Goal: Task Accomplishment & Management: Manage account settings

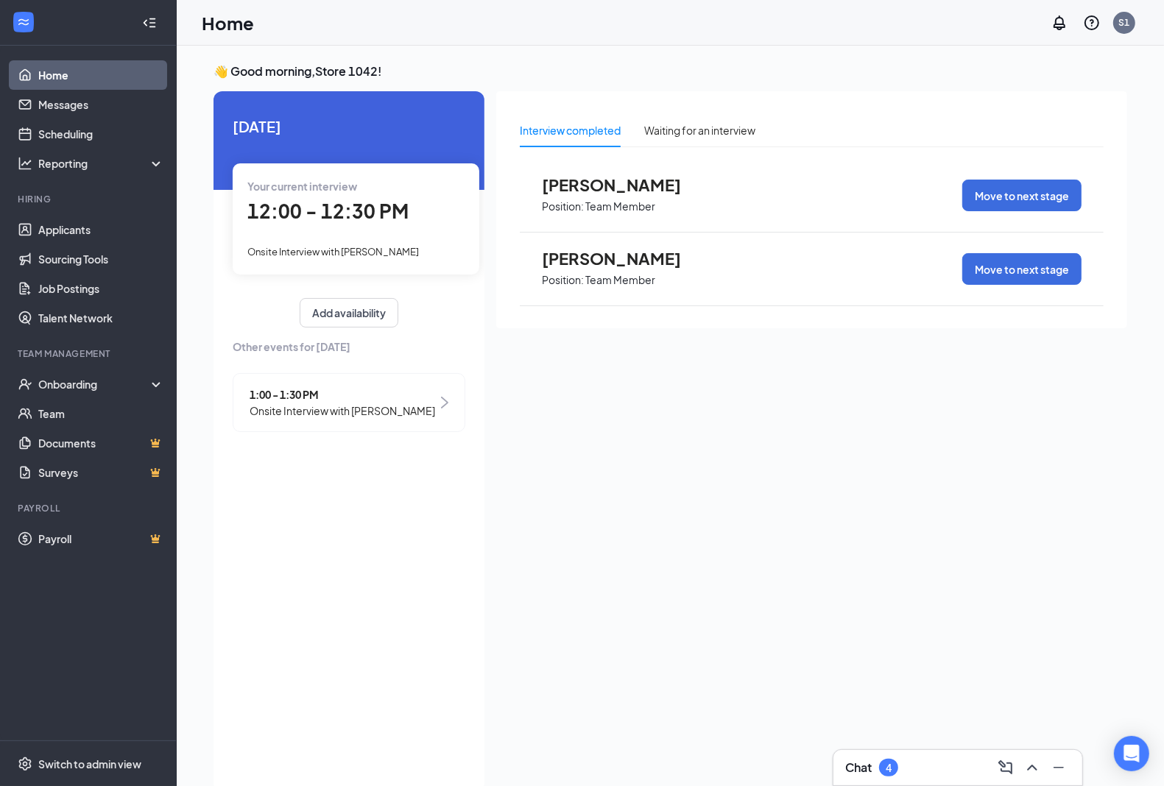
click at [413, 244] on div "Onsite Interview with [PERSON_NAME]" at bounding box center [355, 251] width 217 height 16
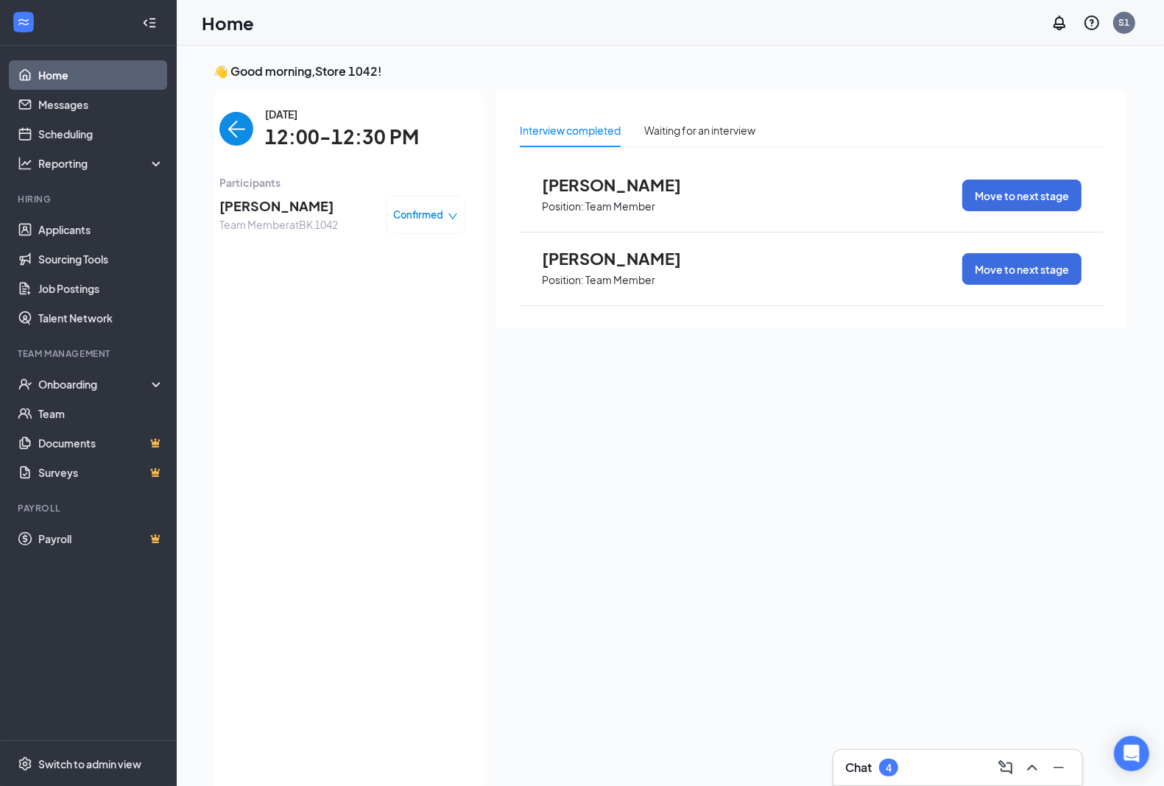
scroll to position [5, 0]
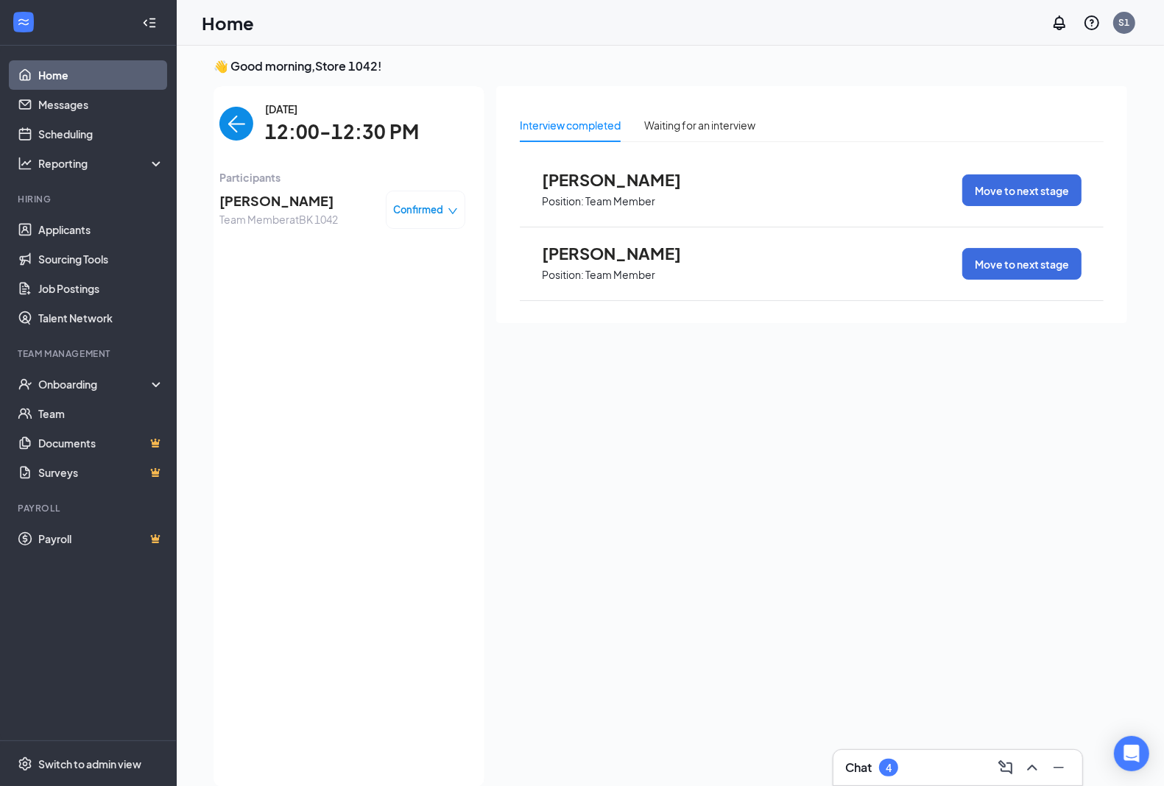
click at [442, 200] on div "Confirmed" at bounding box center [426, 210] width 80 height 38
click at [409, 211] on span "Confirmed" at bounding box center [419, 209] width 50 height 15
click at [379, 273] on span "Mark complete" at bounding box center [382, 278] width 74 height 16
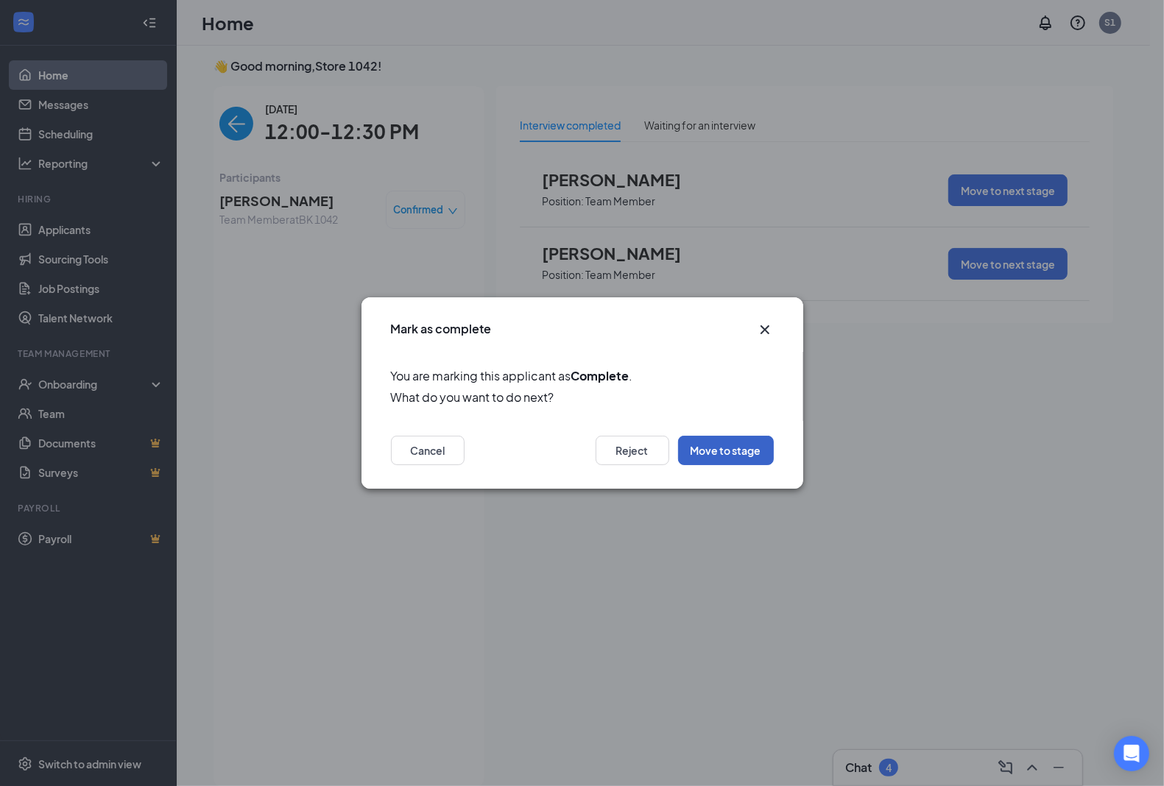
click at [713, 450] on button "Move to stage" at bounding box center [726, 450] width 96 height 29
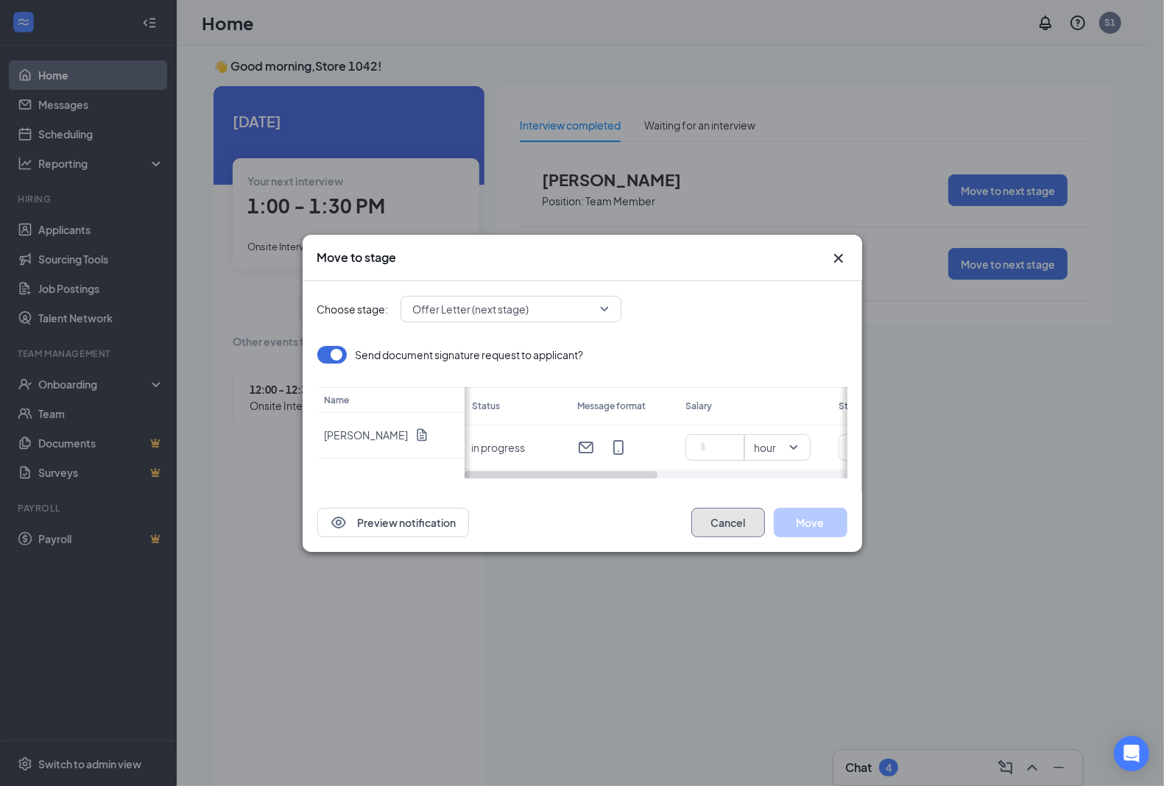
click at [729, 529] on button "Cancel" at bounding box center [728, 522] width 74 height 29
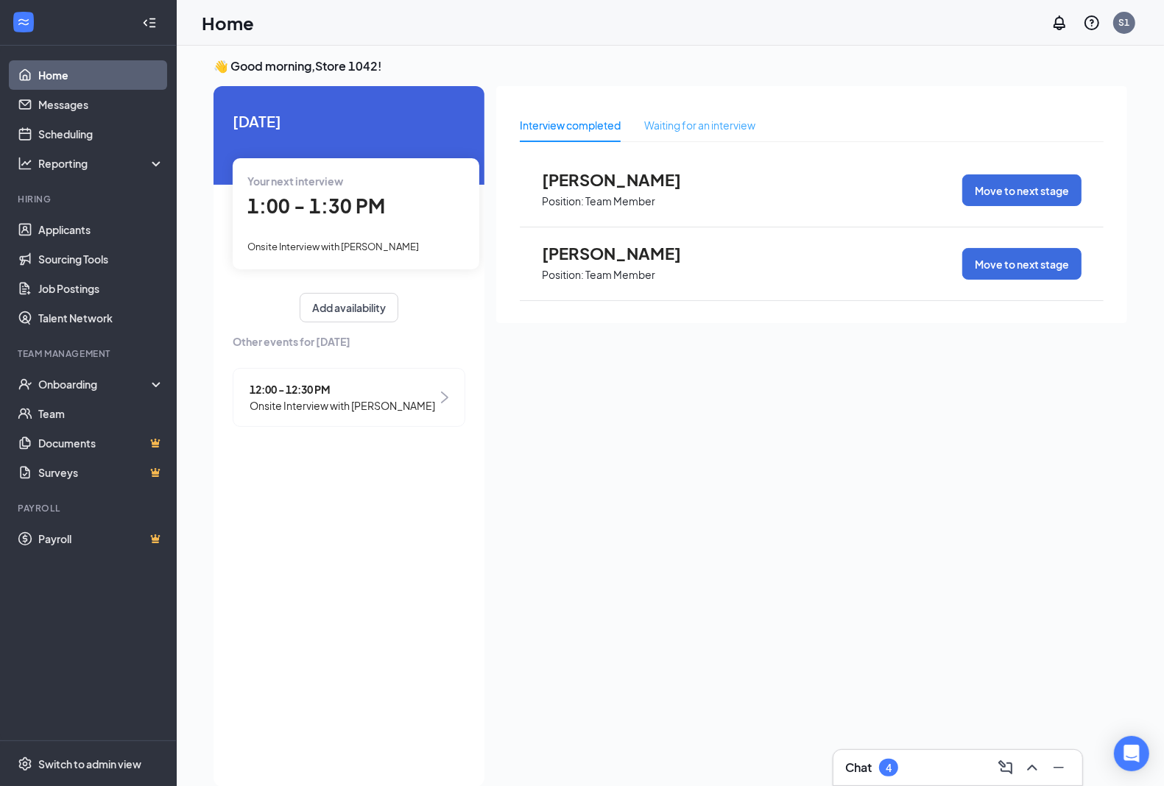
click at [666, 131] on div "Waiting for an interview" at bounding box center [699, 125] width 111 height 34
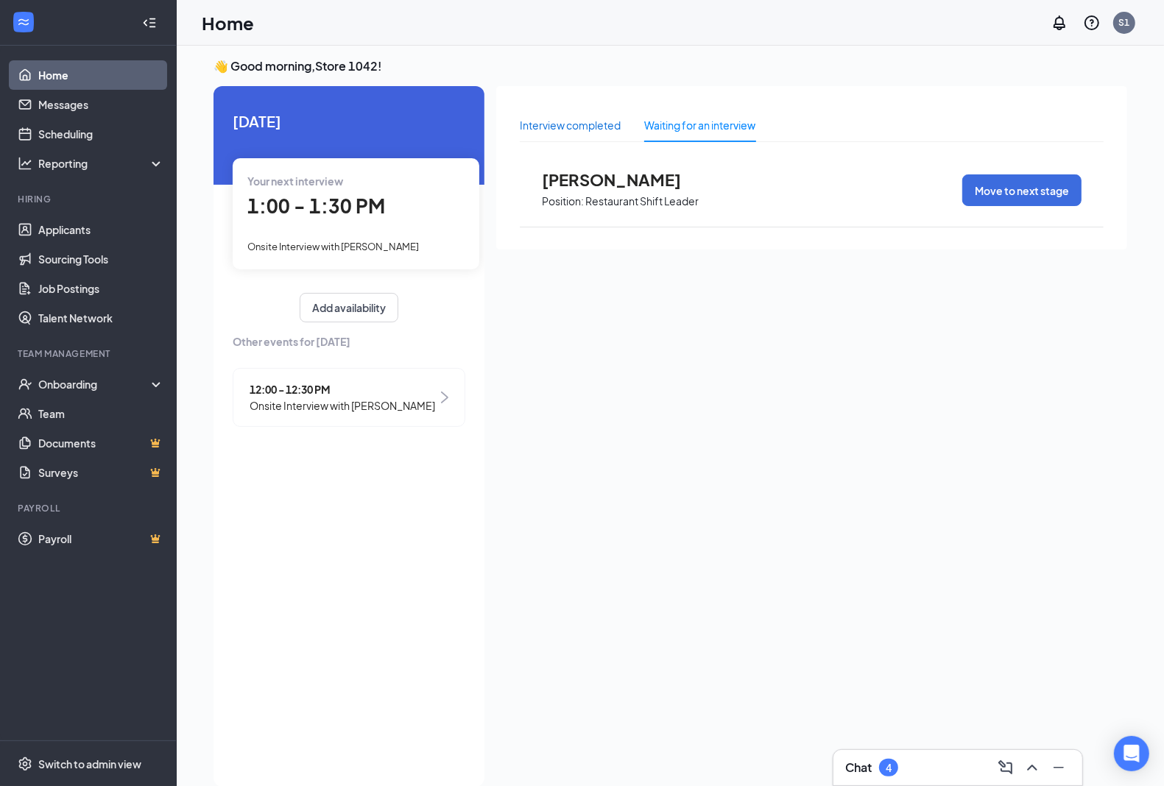
click at [604, 119] on div "Interview completed" at bounding box center [570, 125] width 101 height 16
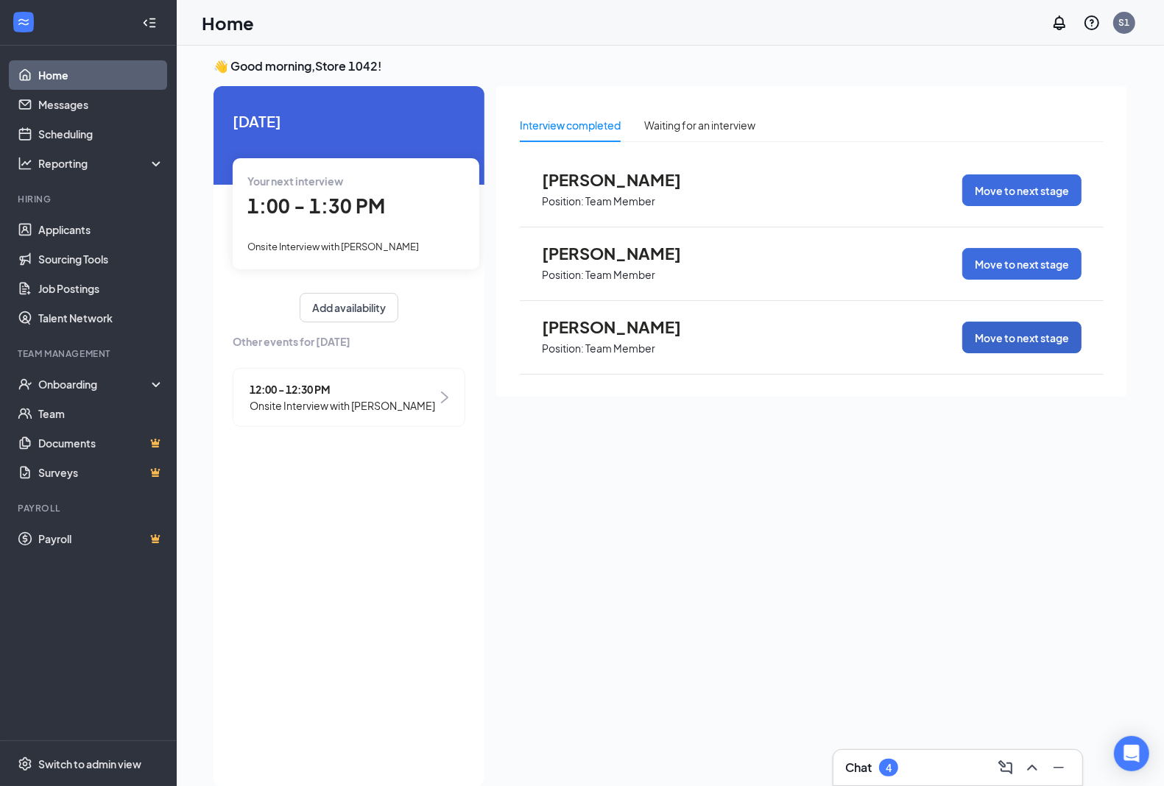
click at [1026, 336] on button "Move to next stage" at bounding box center [1021, 338] width 119 height 32
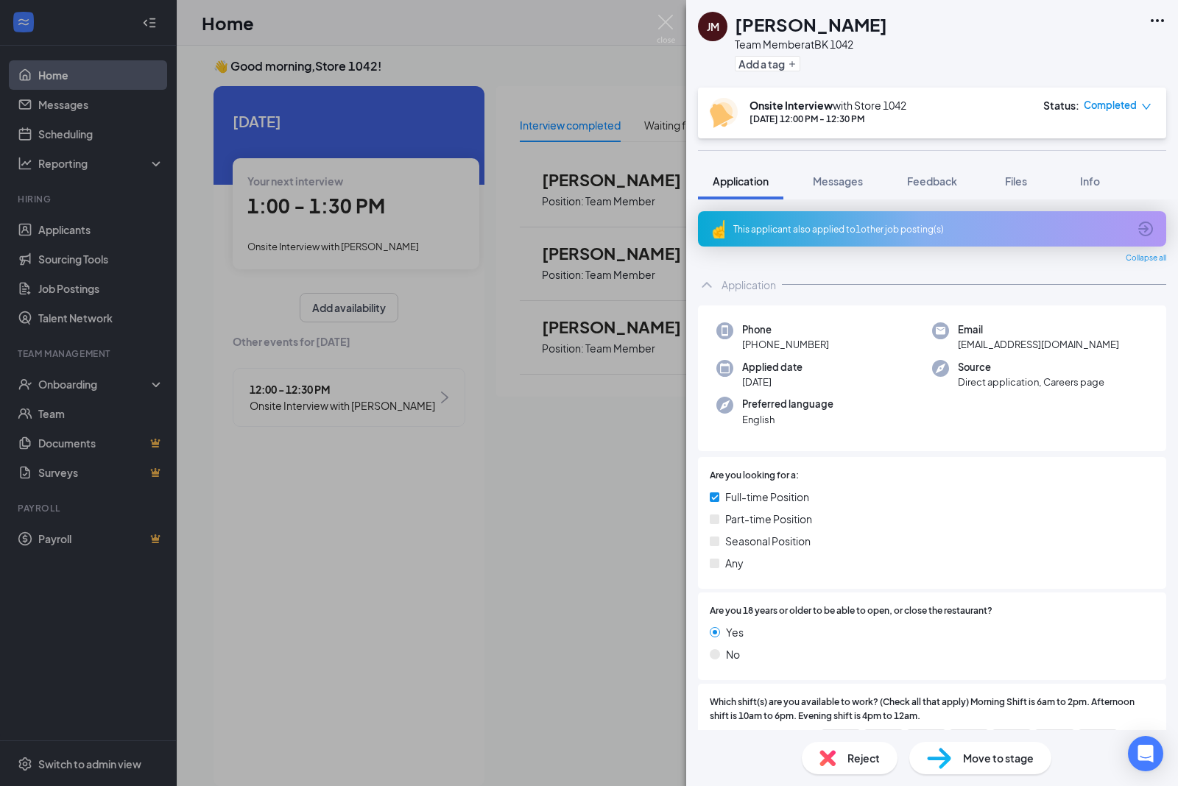
click at [597, 27] on div "[PERSON_NAME] Team Member at BK 1042 Add a tag Onsite Interview with Store [DAT…" at bounding box center [589, 393] width 1178 height 786
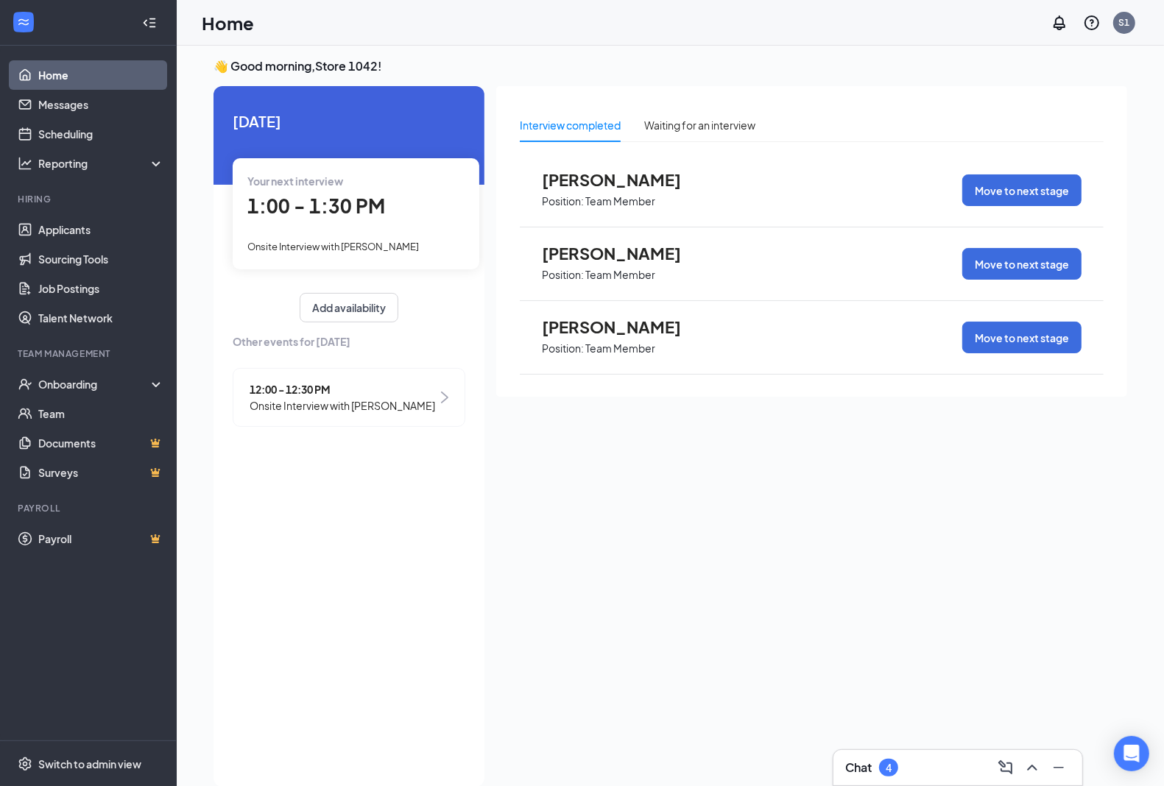
click at [694, 330] on span "[PERSON_NAME]" at bounding box center [623, 326] width 162 height 19
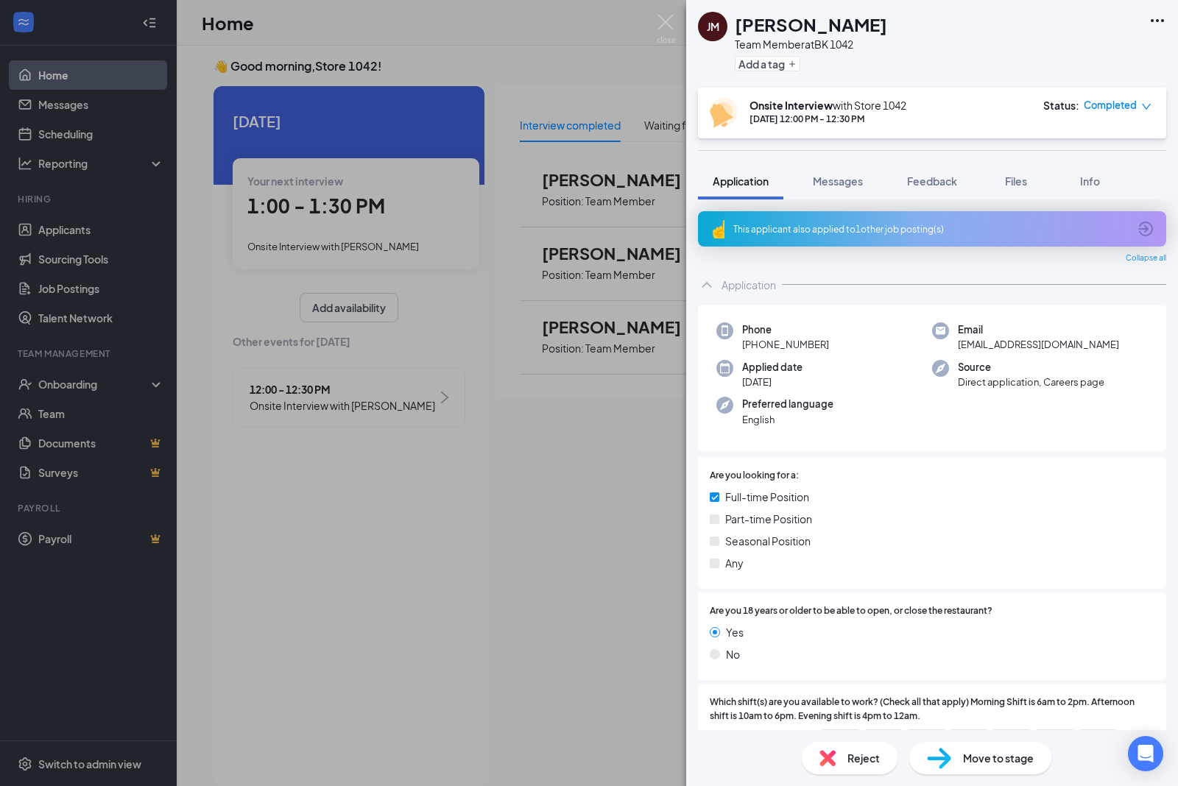
click at [718, 524] on img at bounding box center [715, 520] width 10 height 10
click at [720, 520] on div "Part-time Position" at bounding box center [932, 519] width 445 height 16
click at [413, 529] on div "[PERSON_NAME] Team Member at BK 1042 Add a tag Onsite Interview with Store [DAT…" at bounding box center [589, 393] width 1178 height 786
